Goal: Register for event/course

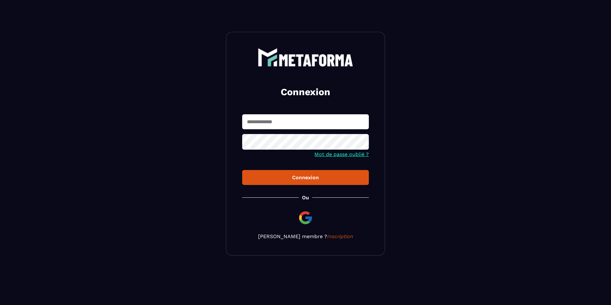
click at [271, 116] on input "text" at bounding box center [305, 121] width 127 height 15
type input "*****"
type input "**********"
click at [296, 179] on div "Connexion" at bounding box center [305, 177] width 116 height 6
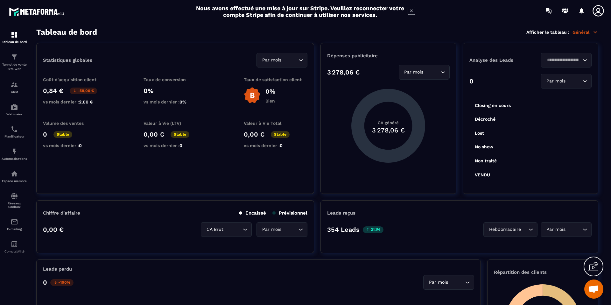
click at [409, 11] on icon at bounding box center [412, 11] width 8 height 8
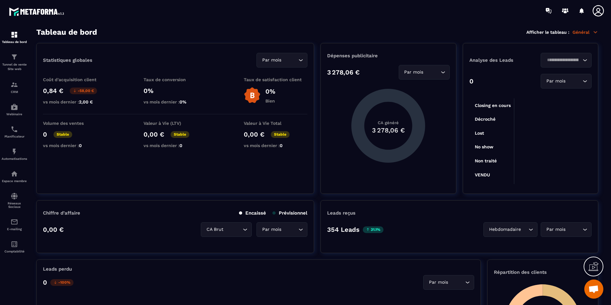
drag, startPoint x: 592, startPoint y: 9, endPoint x: 596, endPoint y: 9, distance: 4.1
click at [592, 9] on icon at bounding box center [598, 10] width 13 height 13
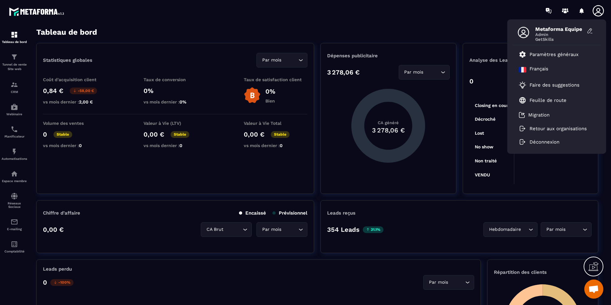
click at [126, 30] on div "Tableau de bord Afficher le tableau : Général" at bounding box center [317, 32] width 562 height 9
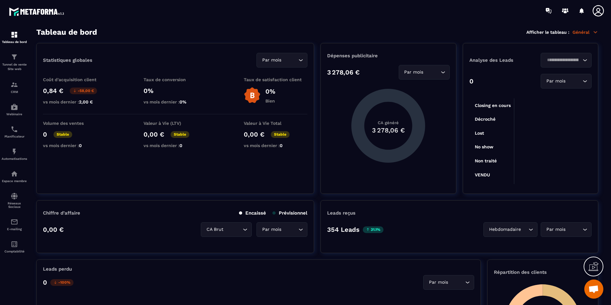
click at [580, 30] on p "Général" at bounding box center [586, 32] width 26 height 6
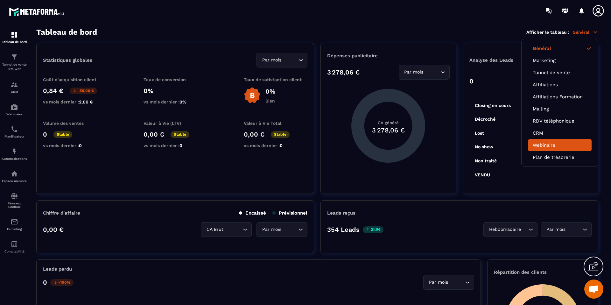
click at [543, 144] on link "Webinaire" at bounding box center [560, 145] width 54 height 6
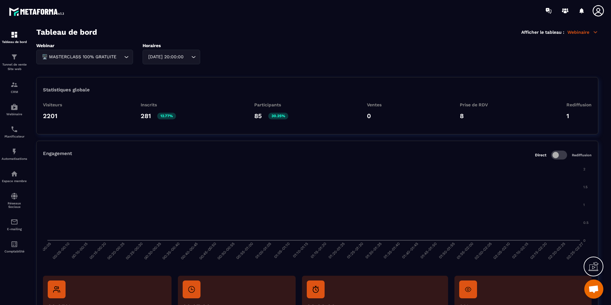
click at [201, 59] on div "Webinar 🖥️ MASTERCLASS 100% GRATUITE Loading... Horaires [DATE] 20:00:00 Loadin…" at bounding box center [317, 53] width 562 height 21
click at [252, 43] on div "Webinar 🖥️ MASTERCLASS 100% GRATUITE Loading... Horaires [DATE] 20:00:00 Loadin…" at bounding box center [317, 53] width 562 height 21
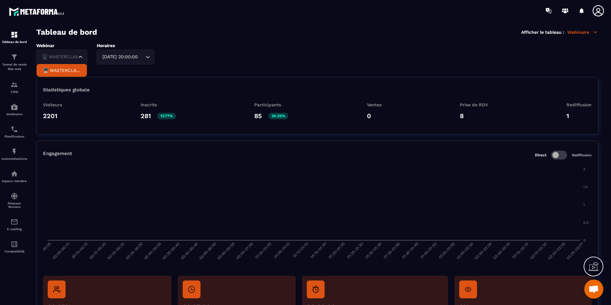
click at [126, 59] on div "Webinar 🖥️ MASTERCLASS 100% GRATUITE Loading... 🖥️ MASTERCLASS 100% GRATUITE Ho…" at bounding box center [317, 53] width 562 height 21
click at [70, 68] on p "🖥️ MASTERCLASS 100% GRATUITE" at bounding box center [62, 70] width 38 height 6
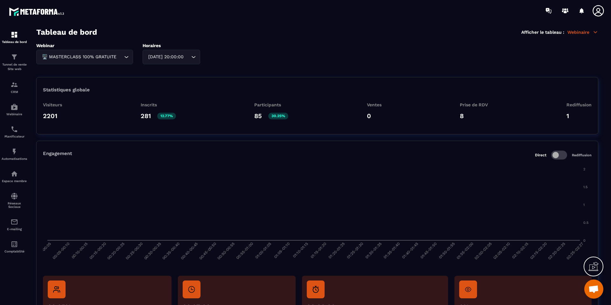
click at [159, 56] on div "[DATE] 20:00:00" at bounding box center [168, 56] width 44 height 7
click at [241, 42] on section "Tableau de bord Afficher le tableau : Webinaire Webinar 🖥️ MASTERCLASS 100% GRA…" at bounding box center [317, 167] width 575 height 278
click at [17, 107] on img at bounding box center [15, 107] width 8 height 8
